Goal: Transaction & Acquisition: Download file/media

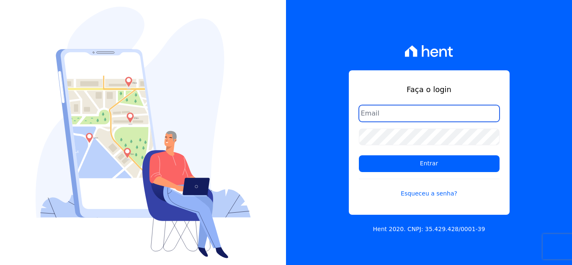
click at [384, 117] on input "email" at bounding box center [429, 113] width 141 height 17
paste input "kelly.silva@construtoramgtec.com.br"
type input "kelly.silva@construtoramgtec.com.br"
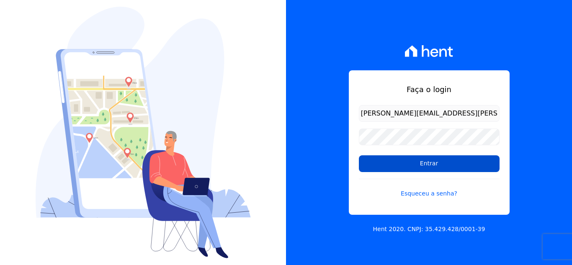
click at [416, 163] on input "Entrar" at bounding box center [429, 163] width 141 height 17
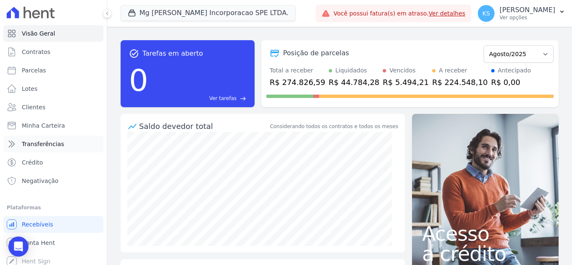
scroll to position [5, 0]
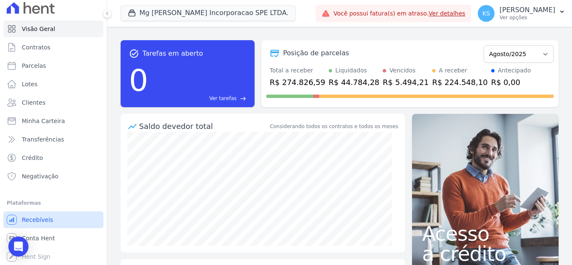
click at [39, 219] on span "Recebíveis" at bounding box center [37, 220] width 31 height 8
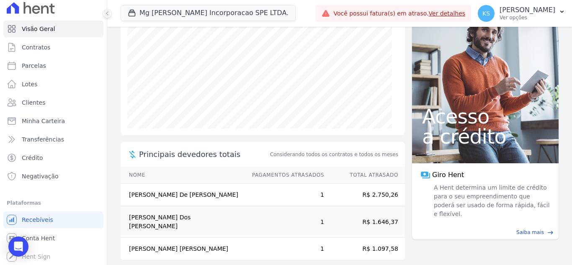
scroll to position [0, 0]
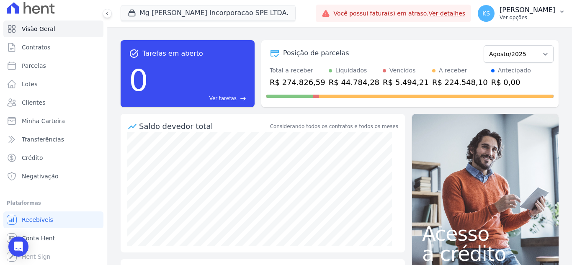
click at [544, 13] on p "[PERSON_NAME]" at bounding box center [528, 10] width 56 height 8
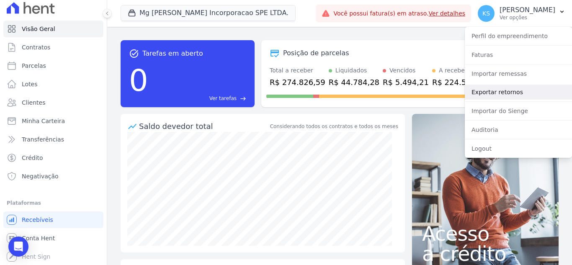
click at [501, 94] on link "Exportar retornos" at bounding box center [518, 92] width 107 height 15
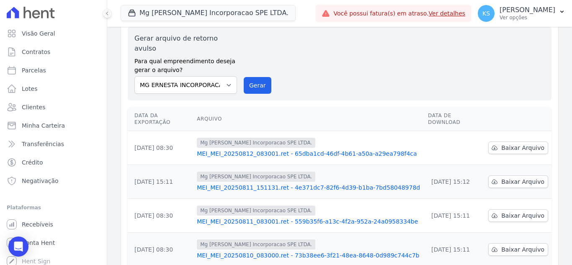
scroll to position [84, 0]
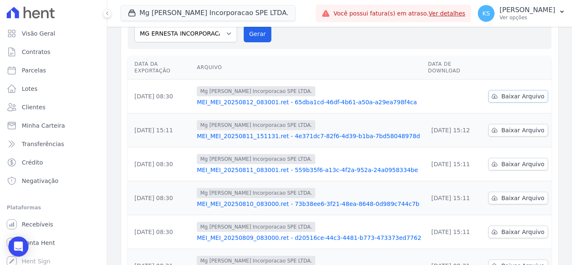
click at [514, 92] on span "Baixar Arquivo" at bounding box center [522, 96] width 43 height 8
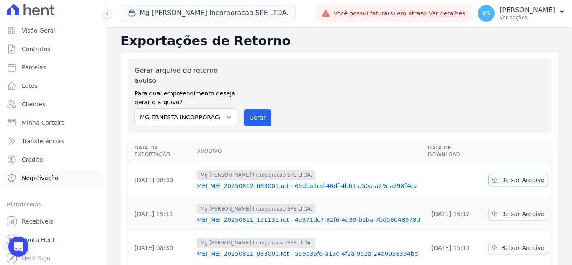
scroll to position [5, 0]
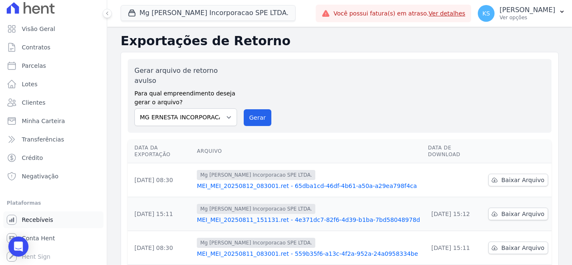
click at [37, 220] on span "Recebíveis" at bounding box center [37, 220] width 31 height 8
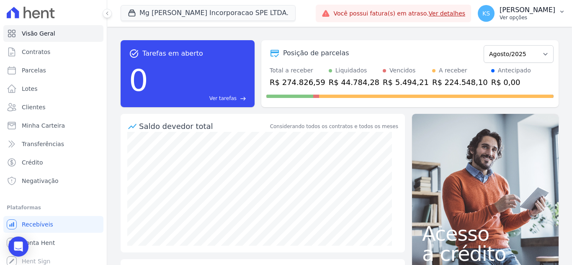
click at [537, 13] on p "[PERSON_NAME]" at bounding box center [528, 10] width 56 height 8
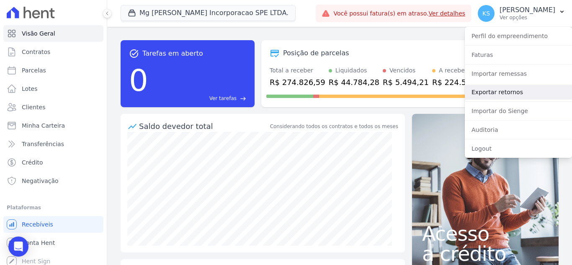
click at [502, 93] on link "Exportar retornos" at bounding box center [518, 92] width 107 height 15
